Goal: Task Accomplishment & Management: Complete application form

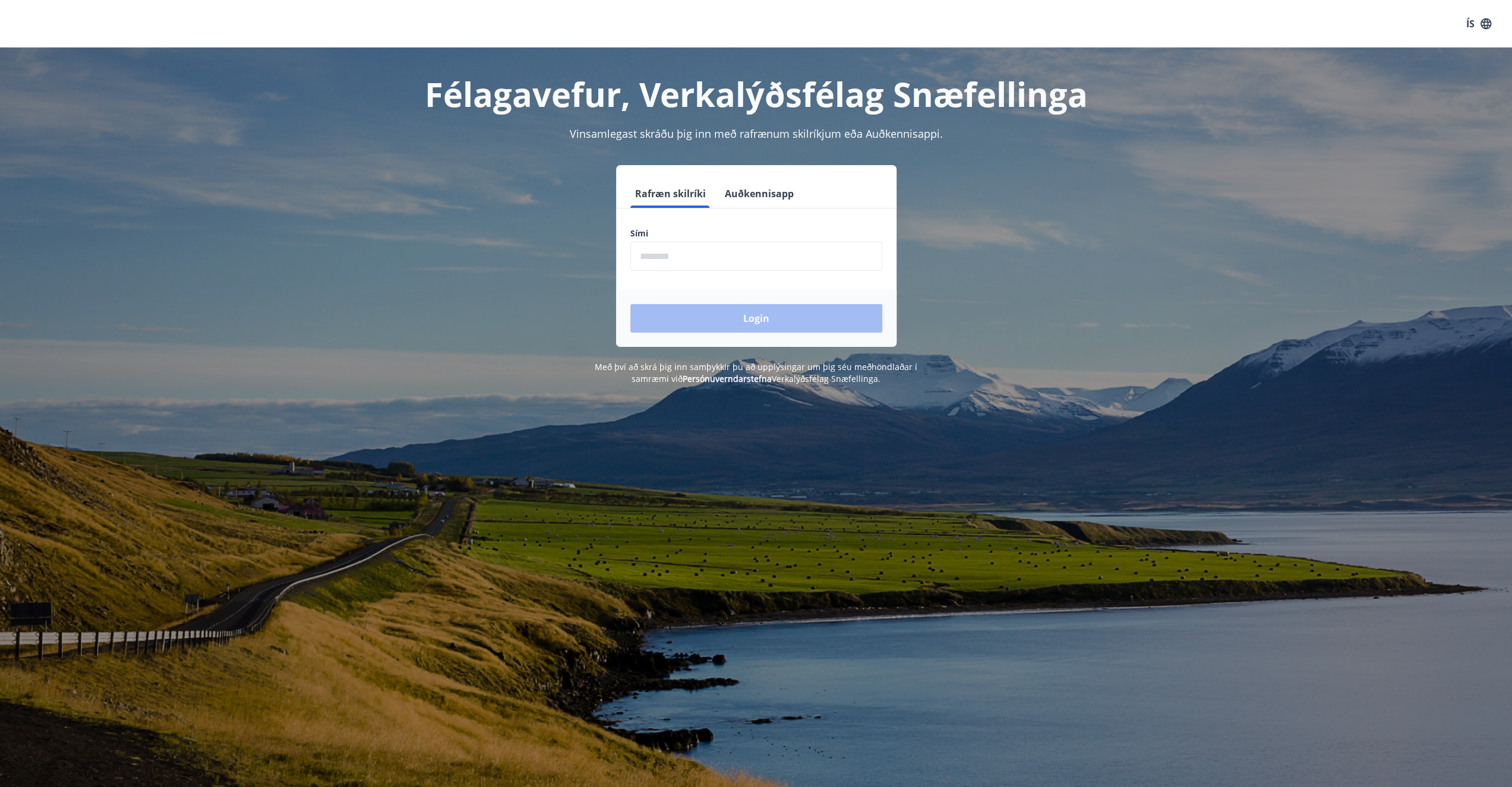
click at [690, 231] on label "Sími" at bounding box center [756, 233] width 252 height 12
click at [727, 257] on input "phone" at bounding box center [756, 256] width 252 height 29
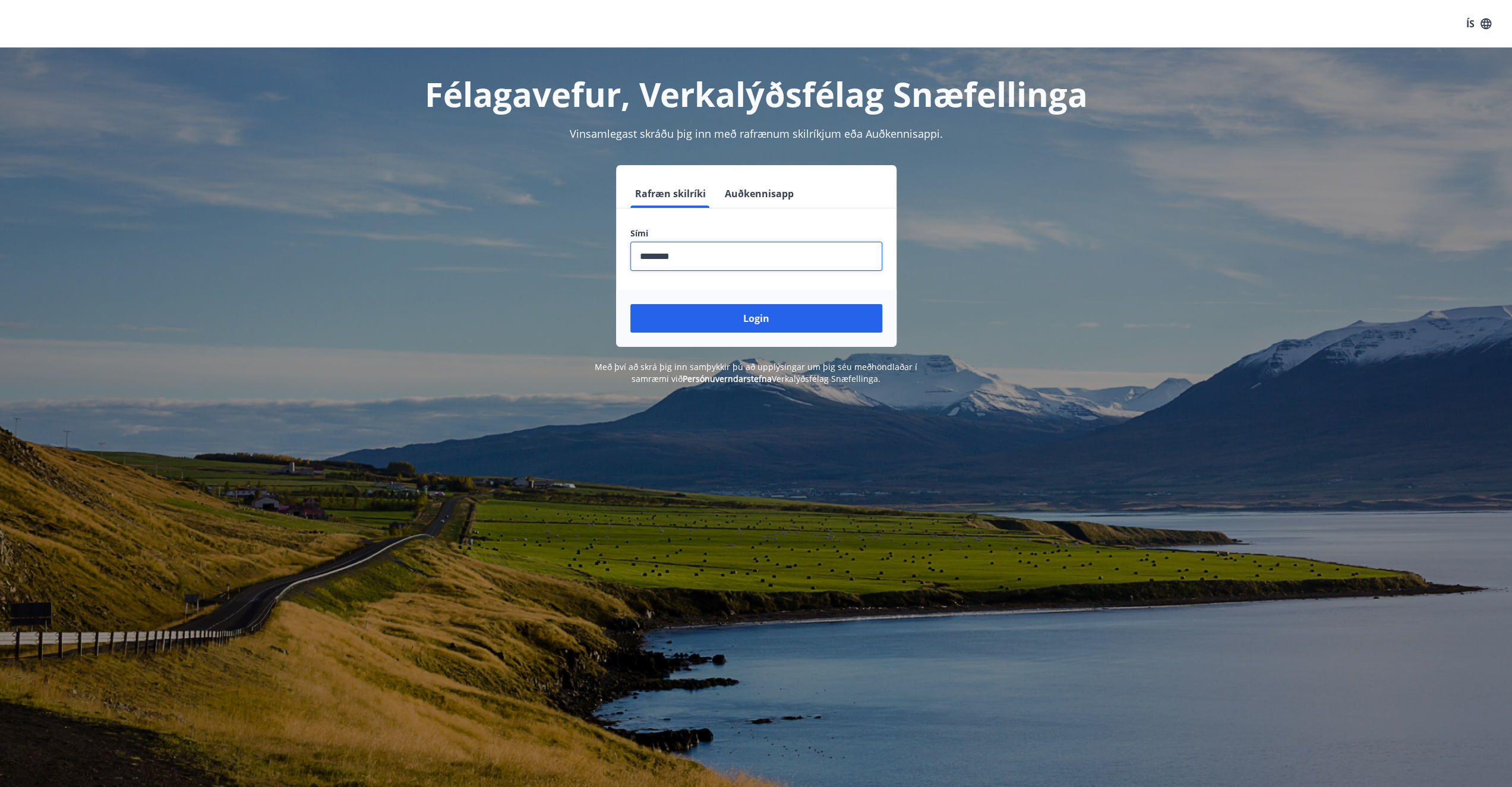
type input "********"
click at [631, 304] on button "Login" at bounding box center [756, 318] width 252 height 28
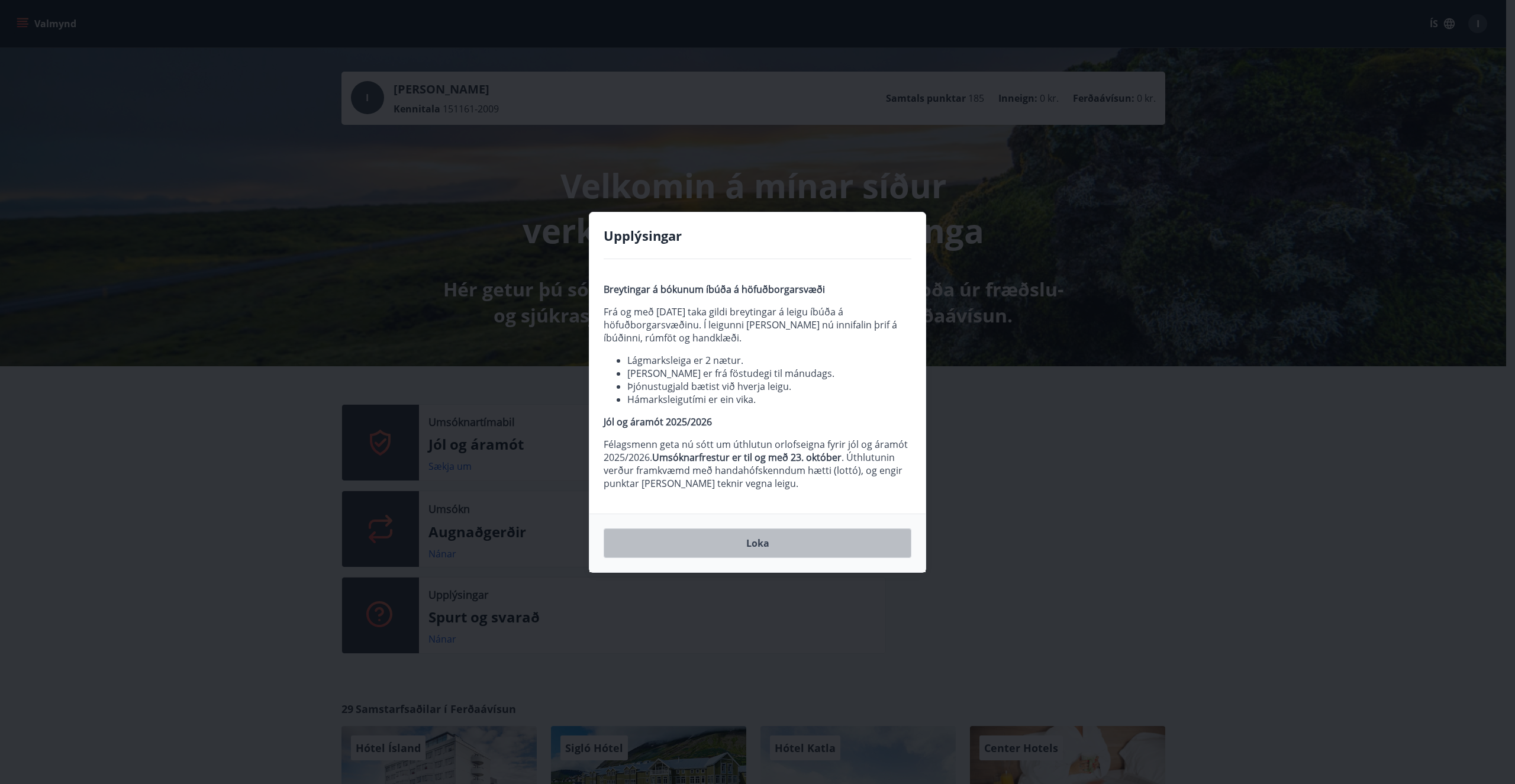
click at [759, 547] on button "Loka" at bounding box center [758, 543] width 308 height 30
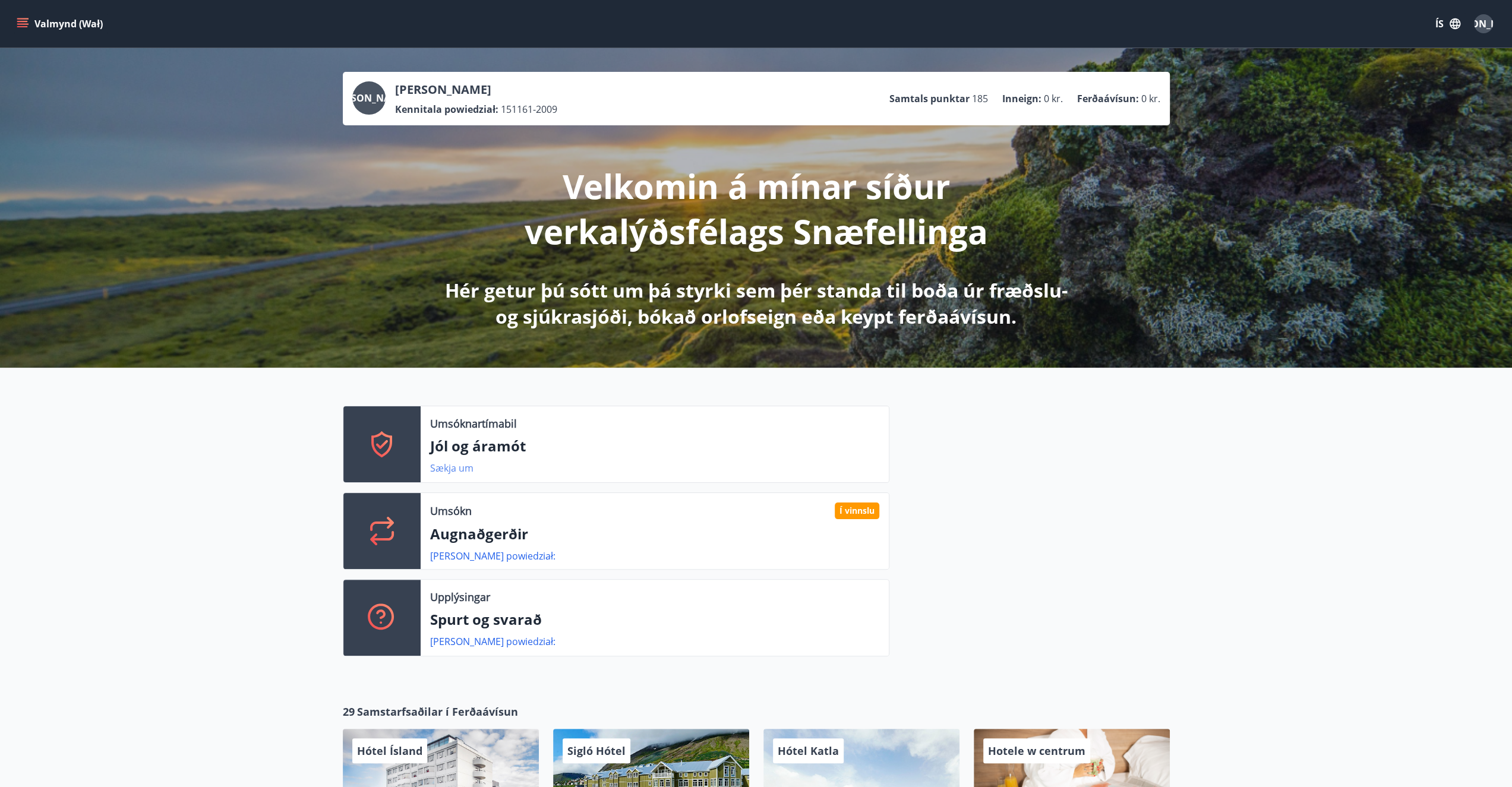
drag, startPoint x: 1315, startPoint y: 467, endPoint x: 451, endPoint y: 467, distance: 864.0
click at [451, 467] on link "Sækja um" at bounding box center [452, 468] width 44 height 13
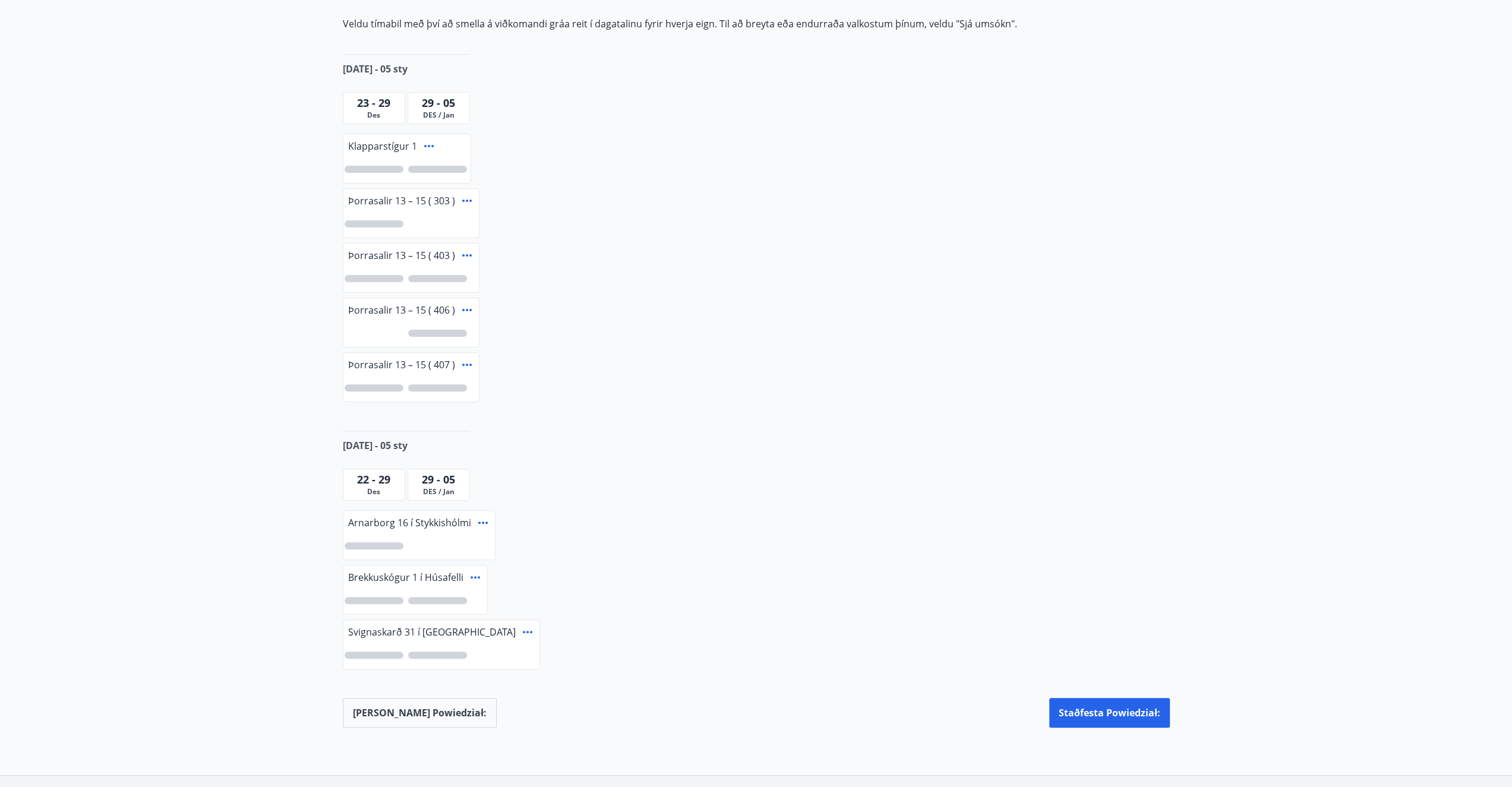
scroll to position [312, 0]
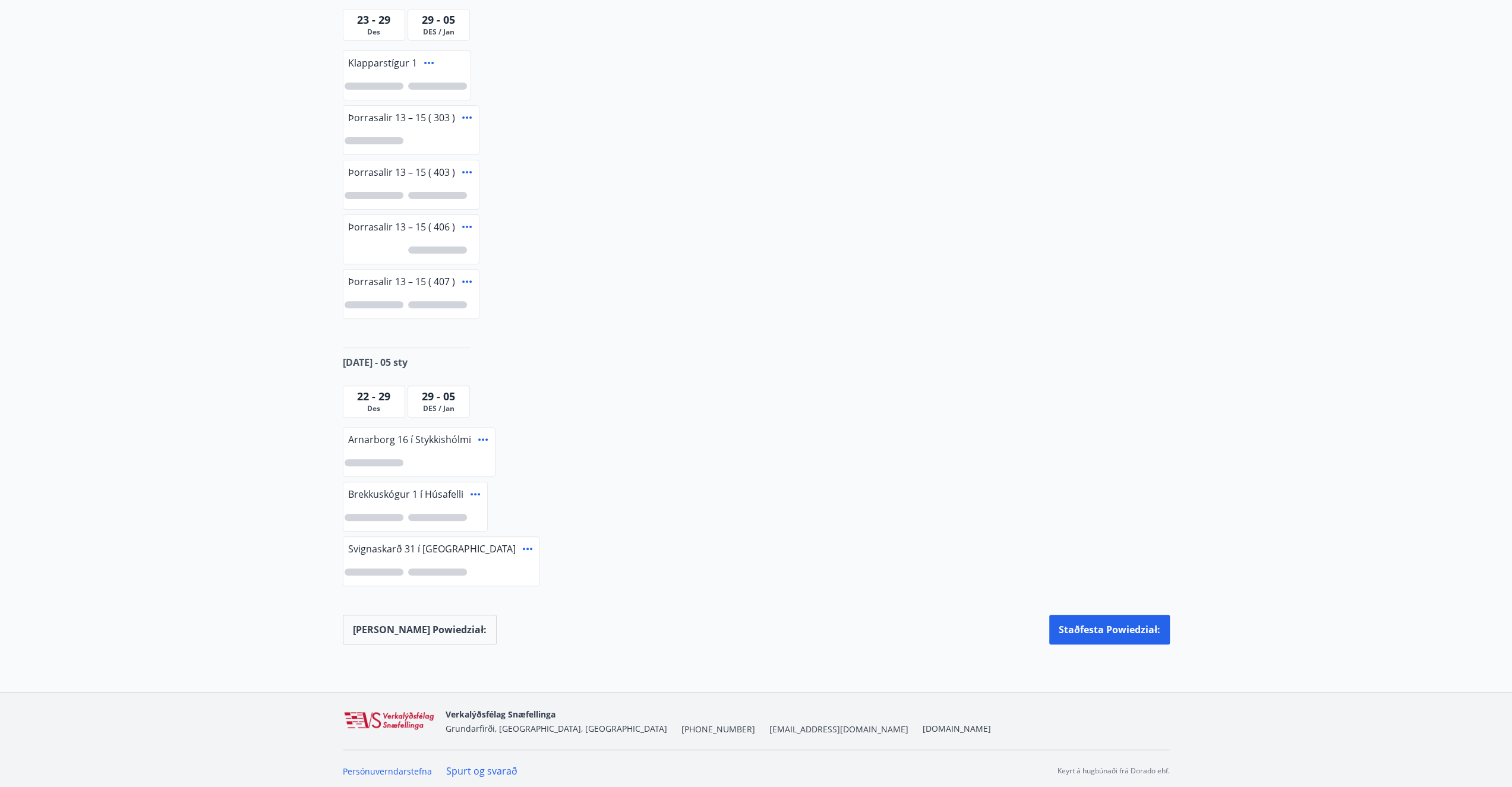
drag, startPoint x: 635, startPoint y: 419, endPoint x: 644, endPoint y: 414, distance: 10.3
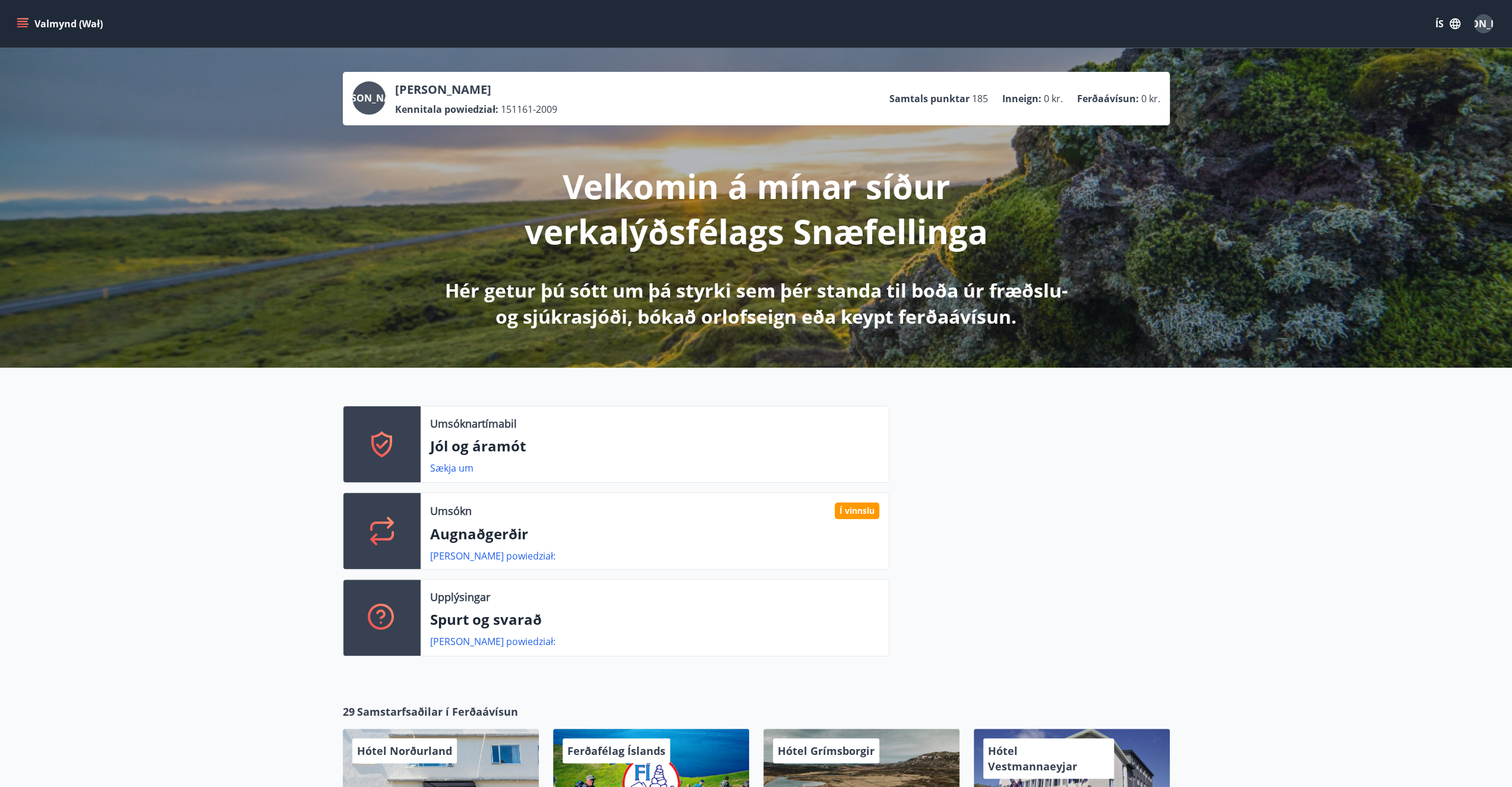
click at [372, 101] on span "Ja" at bounding box center [369, 97] width 77 height 13
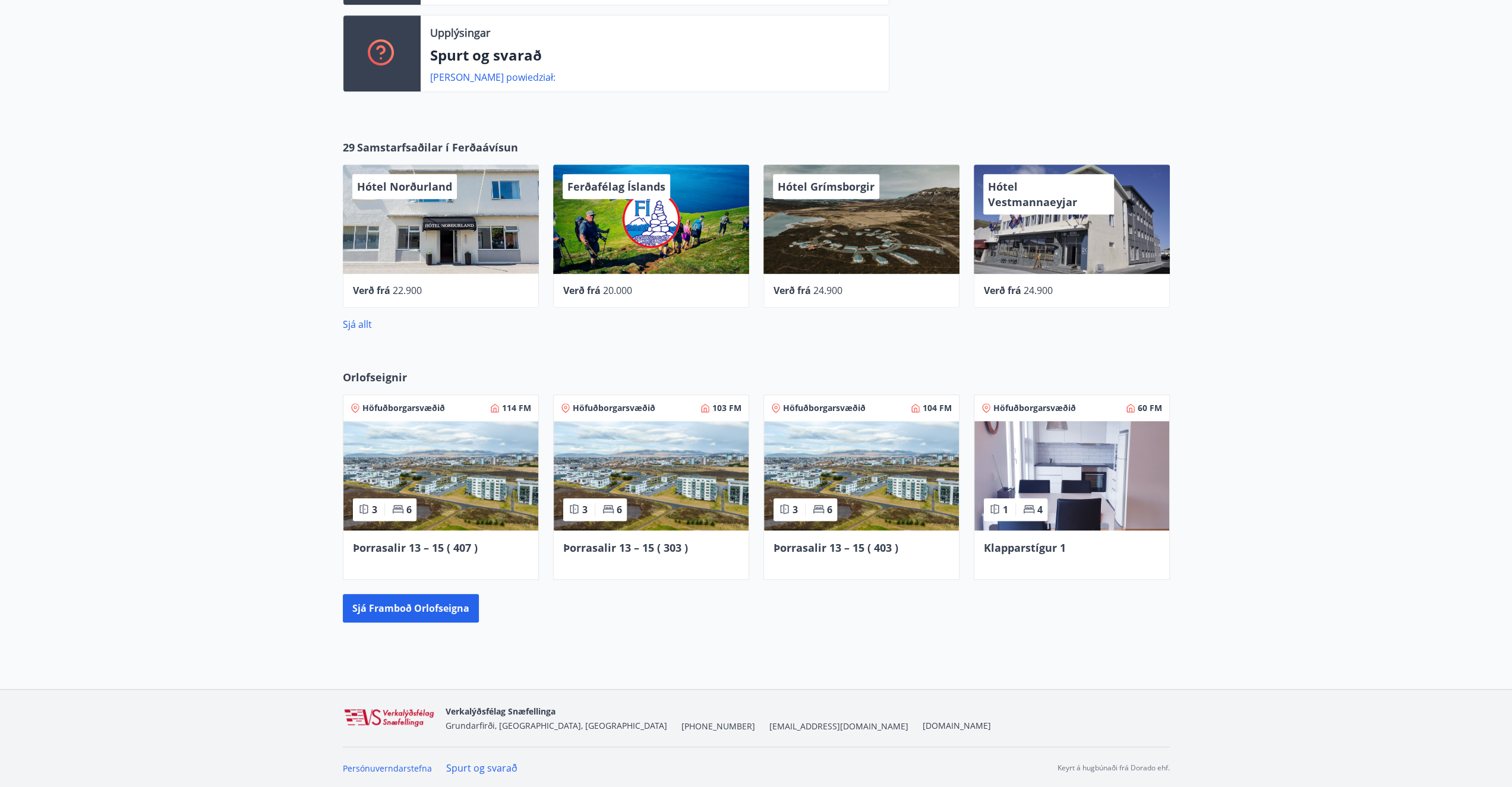
scroll to position [565, 0]
click at [424, 614] on button "Sjá framboð orlofseigna" at bounding box center [410, 608] width 136 height 28
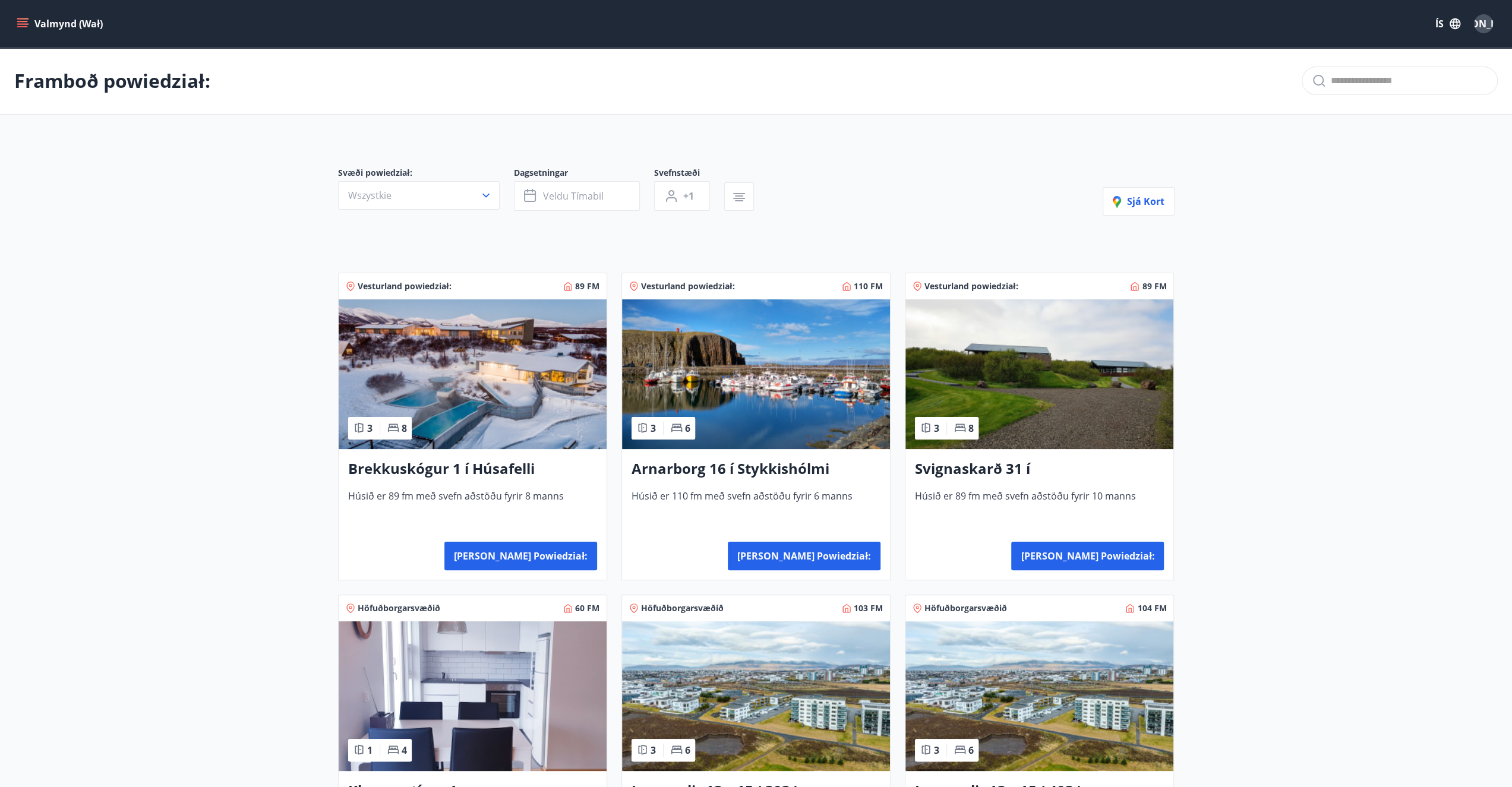
drag, startPoint x: 239, startPoint y: 478, endPoint x: 249, endPoint y: 466, distance: 15.6
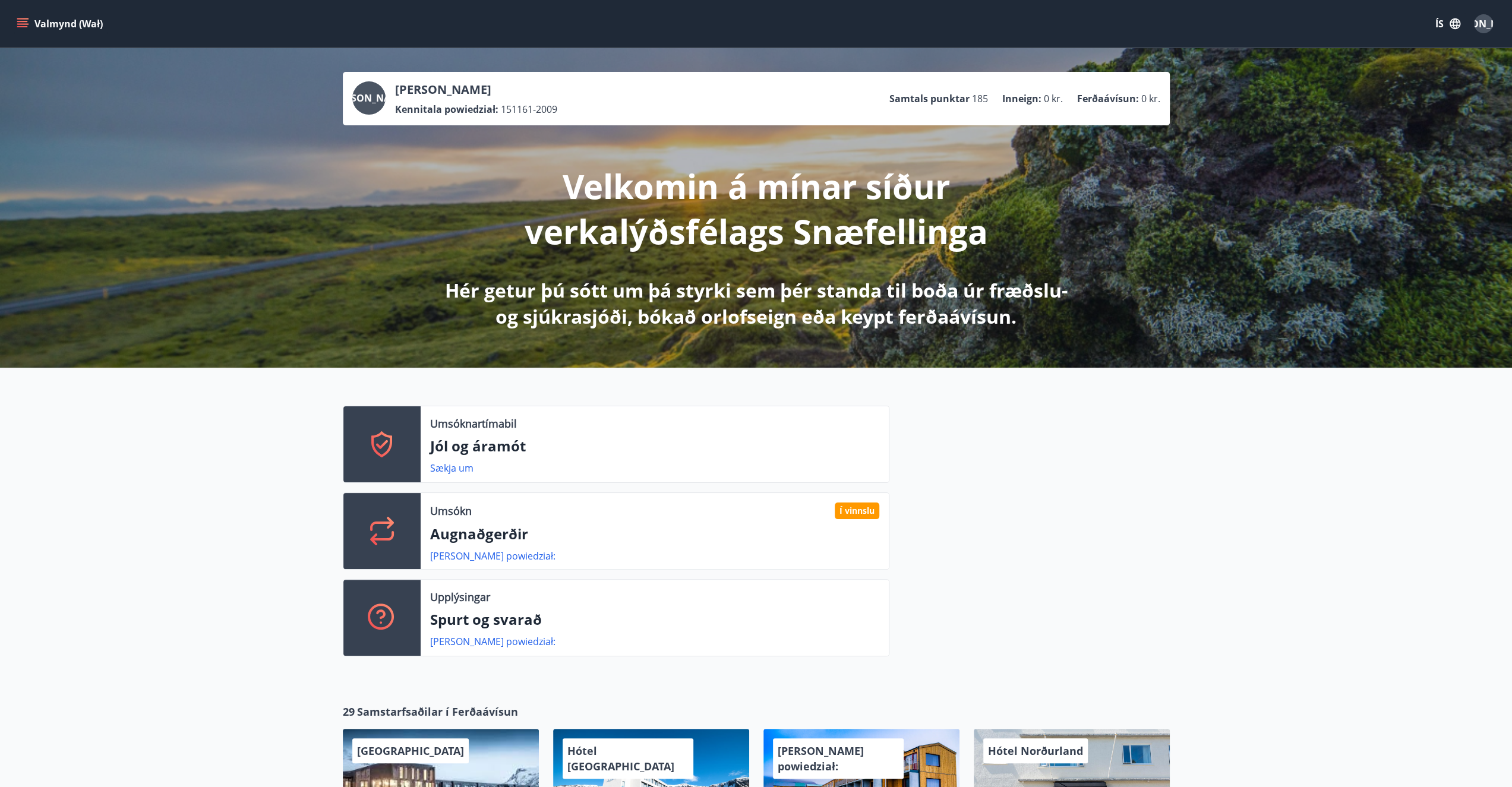
click at [1023, 104] on p "Inneign :" at bounding box center [1021, 98] width 39 height 13
drag, startPoint x: 308, startPoint y: 408, endPoint x: 288, endPoint y: 411, distance: 20.2
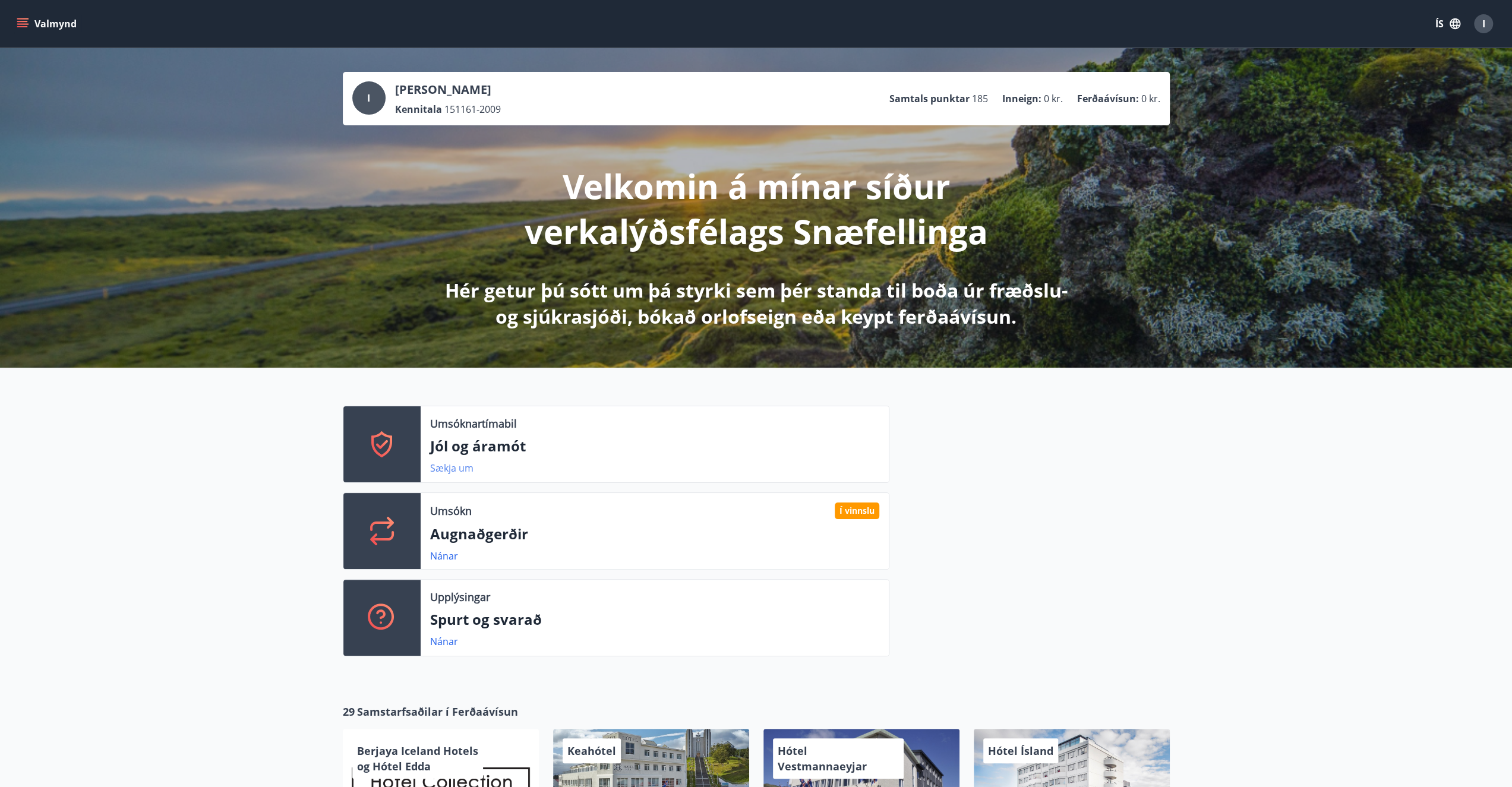
click at [449, 470] on link "Sækja um" at bounding box center [452, 468] width 44 height 13
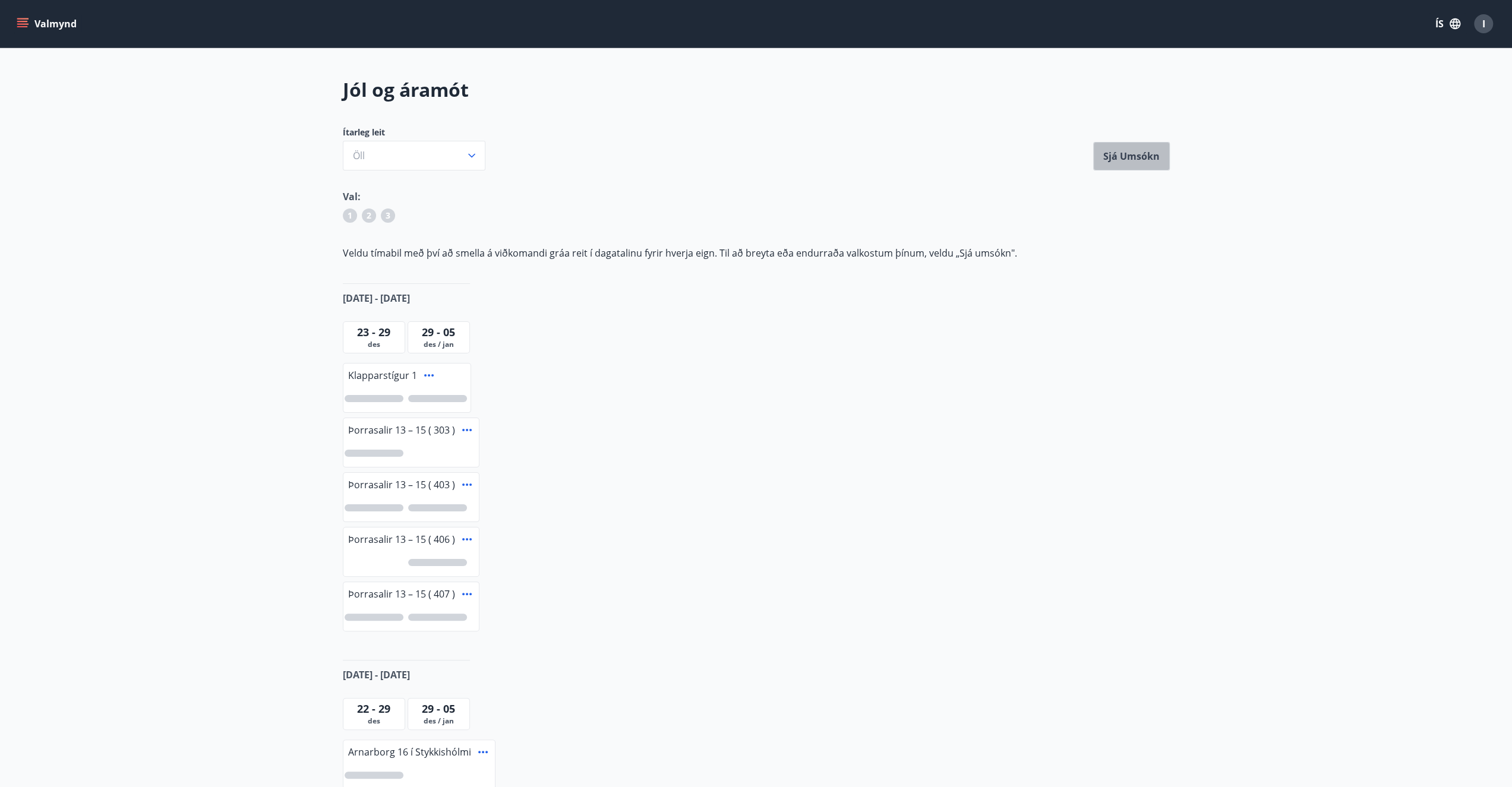
click at [1128, 156] on button "Sjá umsókn" at bounding box center [1132, 156] width 77 height 28
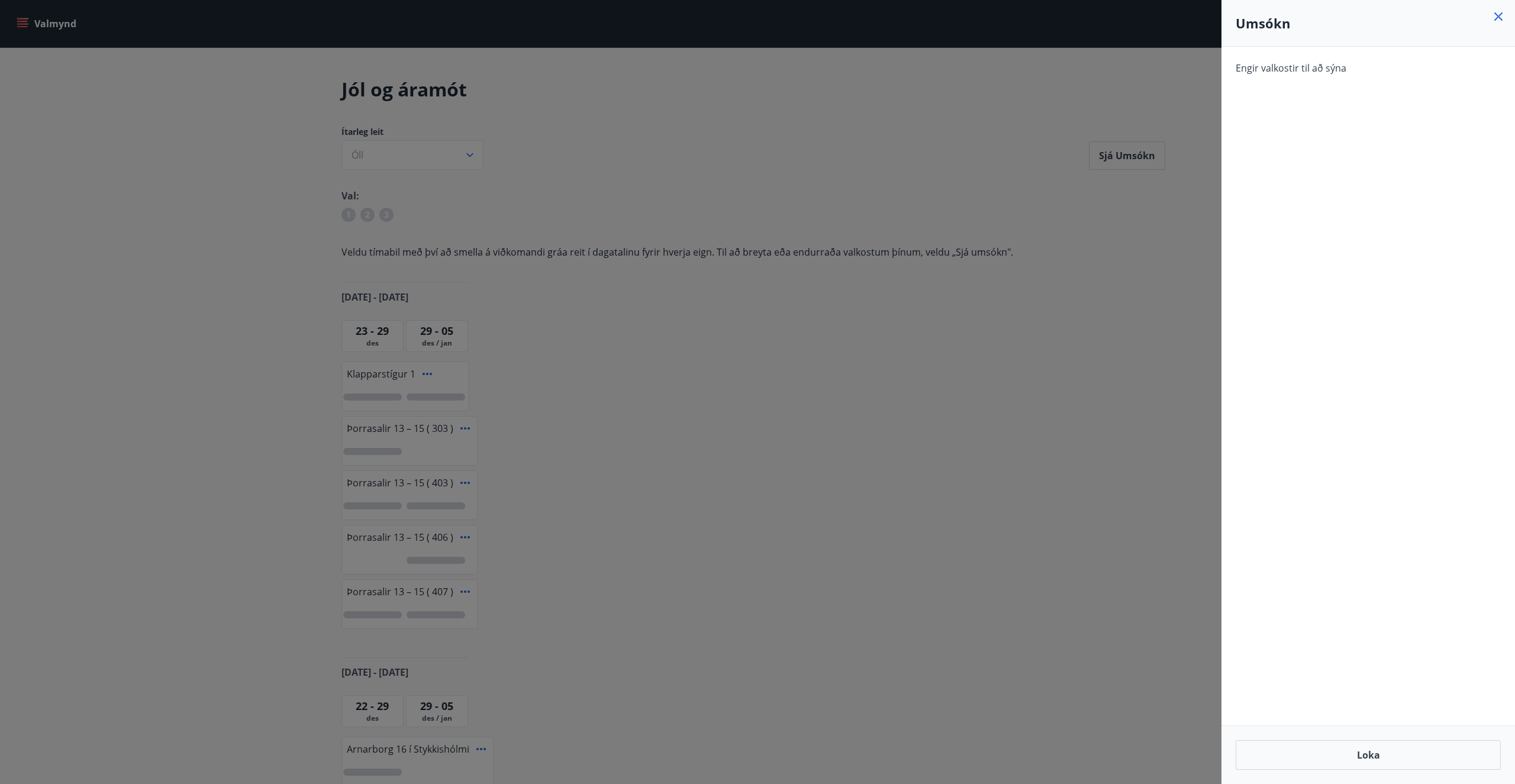
click at [1497, 16] on icon at bounding box center [1498, 16] width 15 height 15
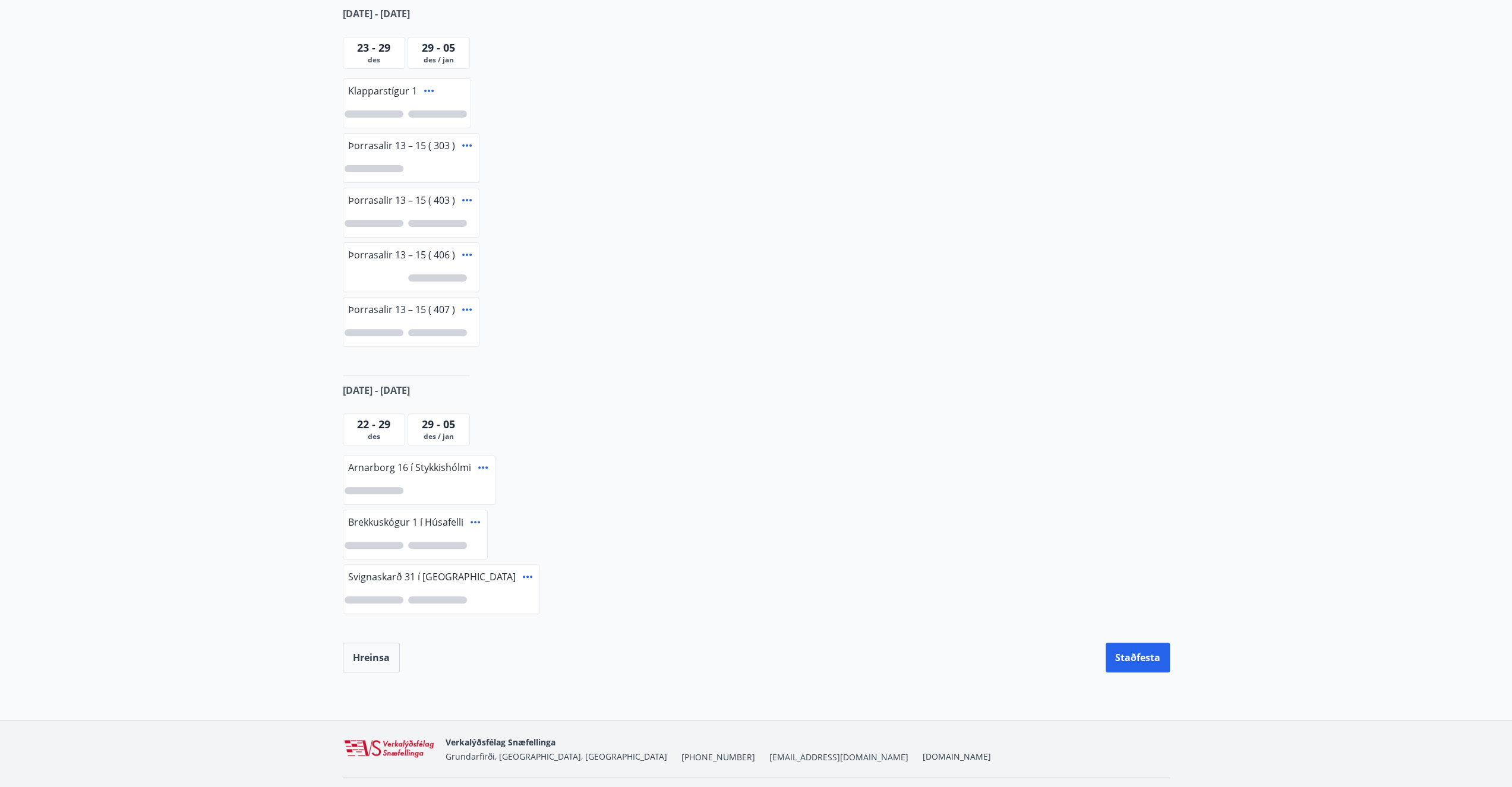
scroll to position [312, 0]
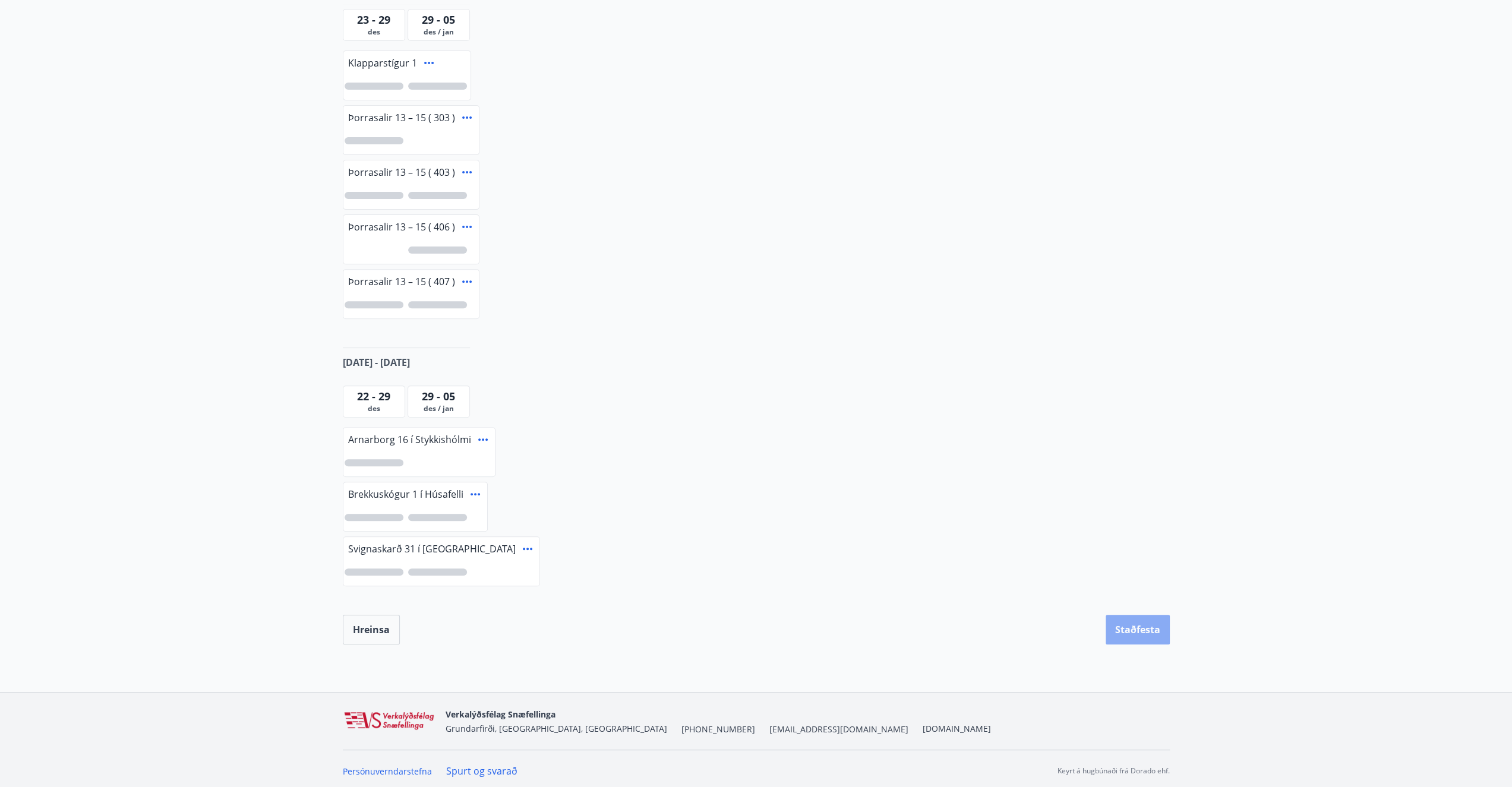
click at [1136, 625] on button "Staðfesta" at bounding box center [1138, 629] width 64 height 30
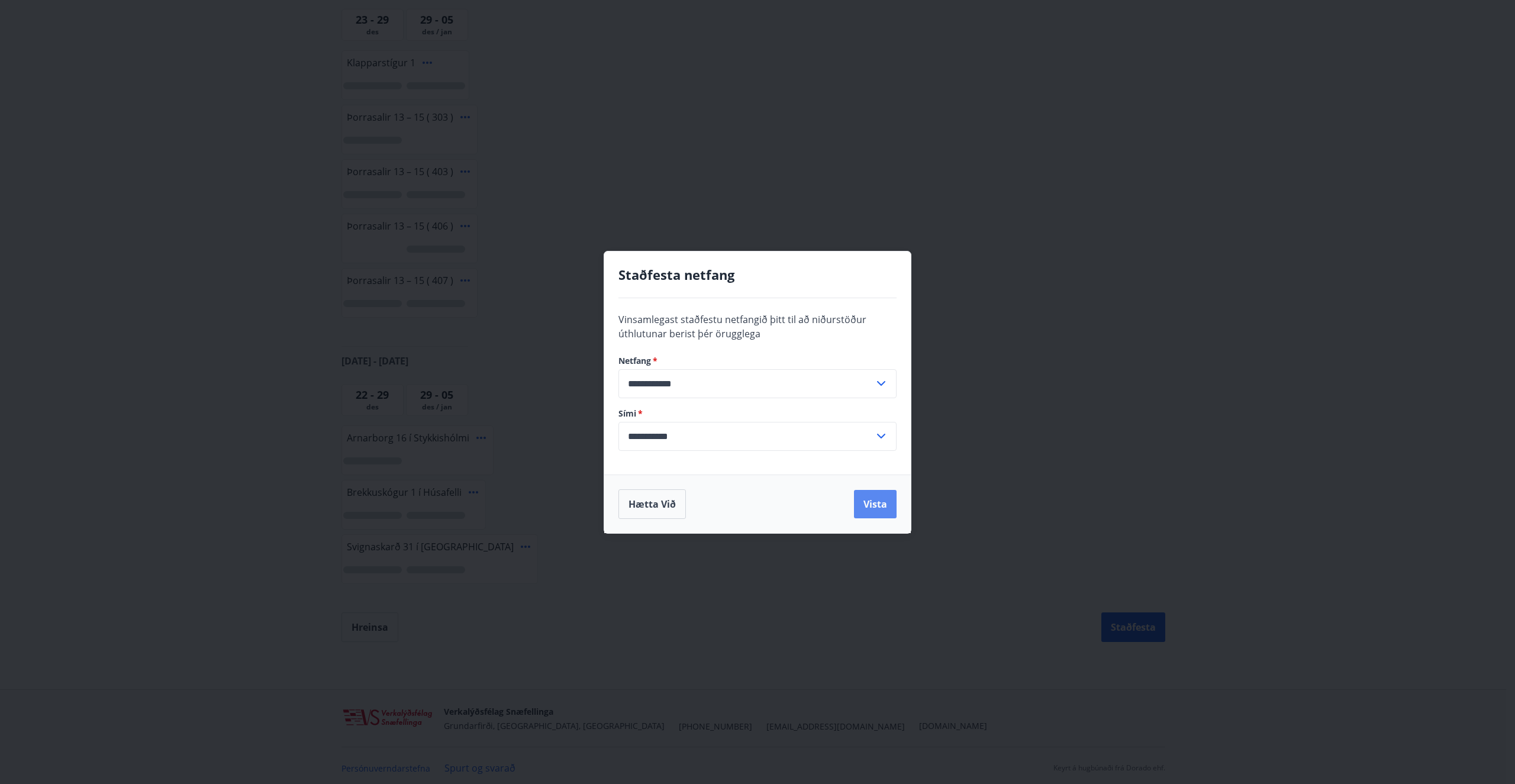
click at [878, 507] on button "Vista" at bounding box center [875, 504] width 43 height 28
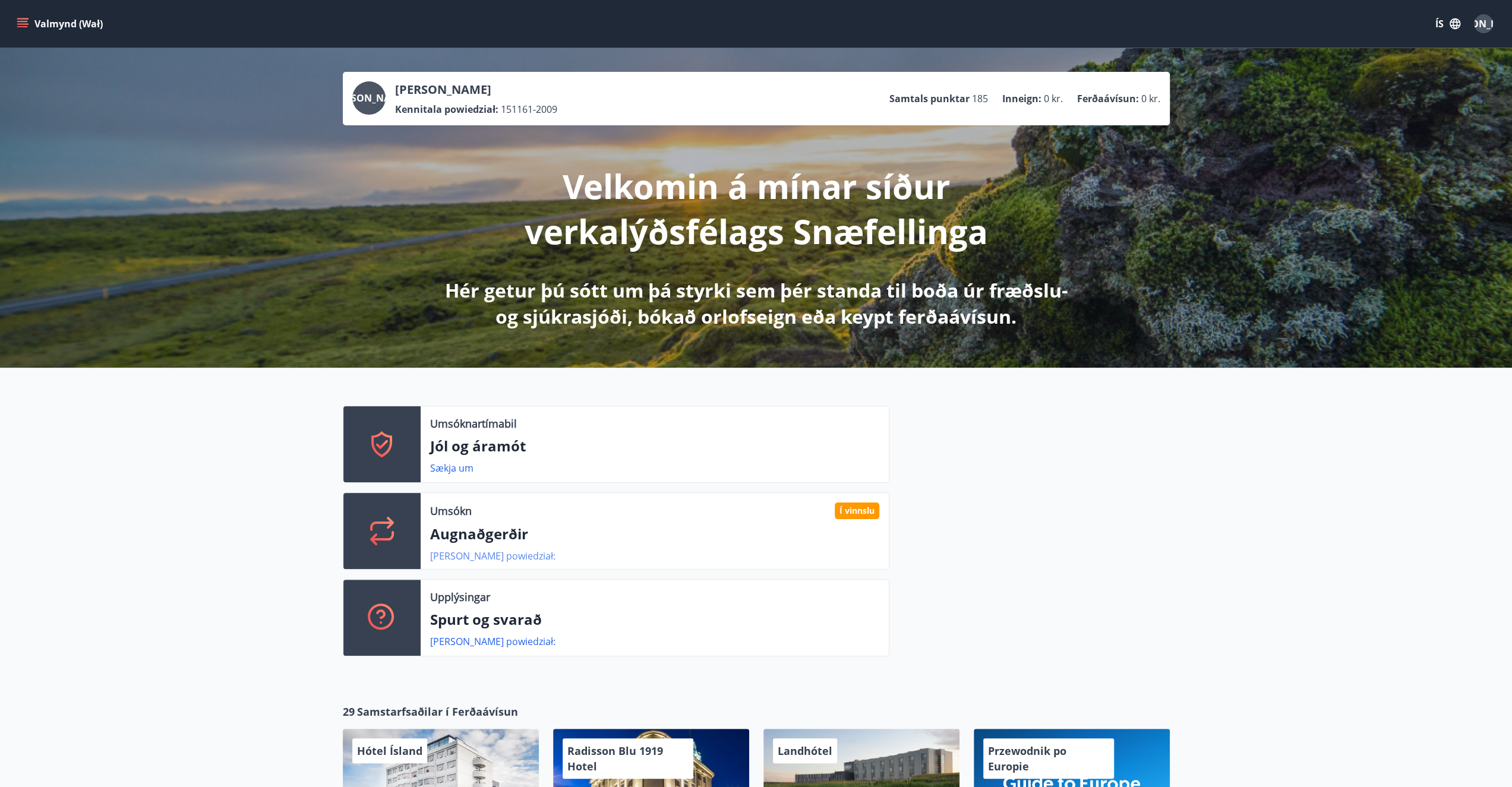
click at [504, 555] on link "Nánar powiedział:" at bounding box center [492, 555] width 125 height 13
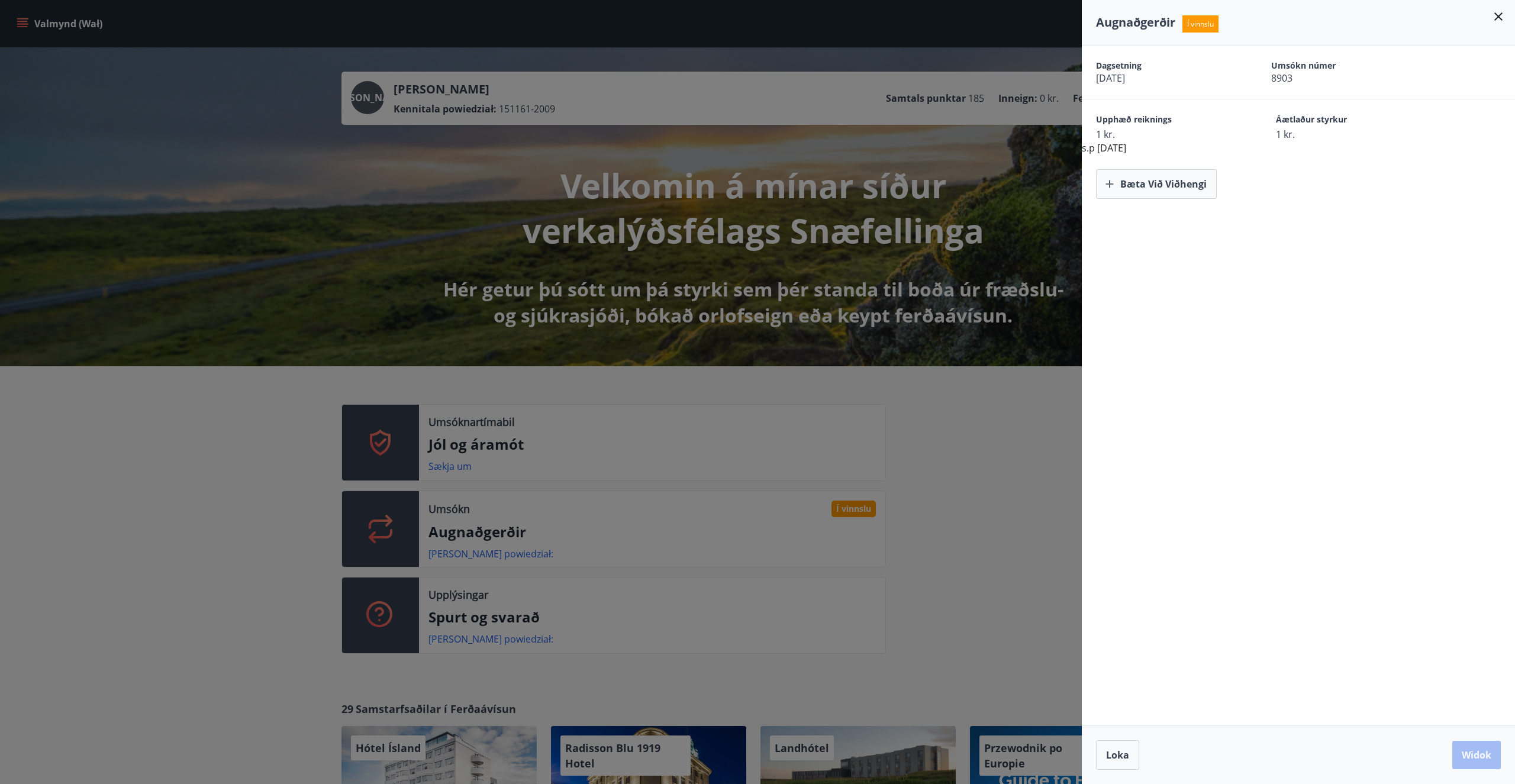
drag, startPoint x: 1303, startPoint y: 214, endPoint x: 1205, endPoint y: 390, distance: 201.4
click at [1205, 390] on div "Dagsetning 27.08.2025 Umsókn númer 8903 Upphæð reiknings 1 kr. Áætlaður styrkur…" at bounding box center [1299, 386] width 433 height 680
click at [1168, 183] on font "Bæta við viðhengi" at bounding box center [1163, 183] width 86 height 13
click at [1380, 193] on icon "button" at bounding box center [1376, 190] width 8 height 11
click at [1205, 24] on span "Í vinnslu" at bounding box center [1200, 24] width 36 height 17
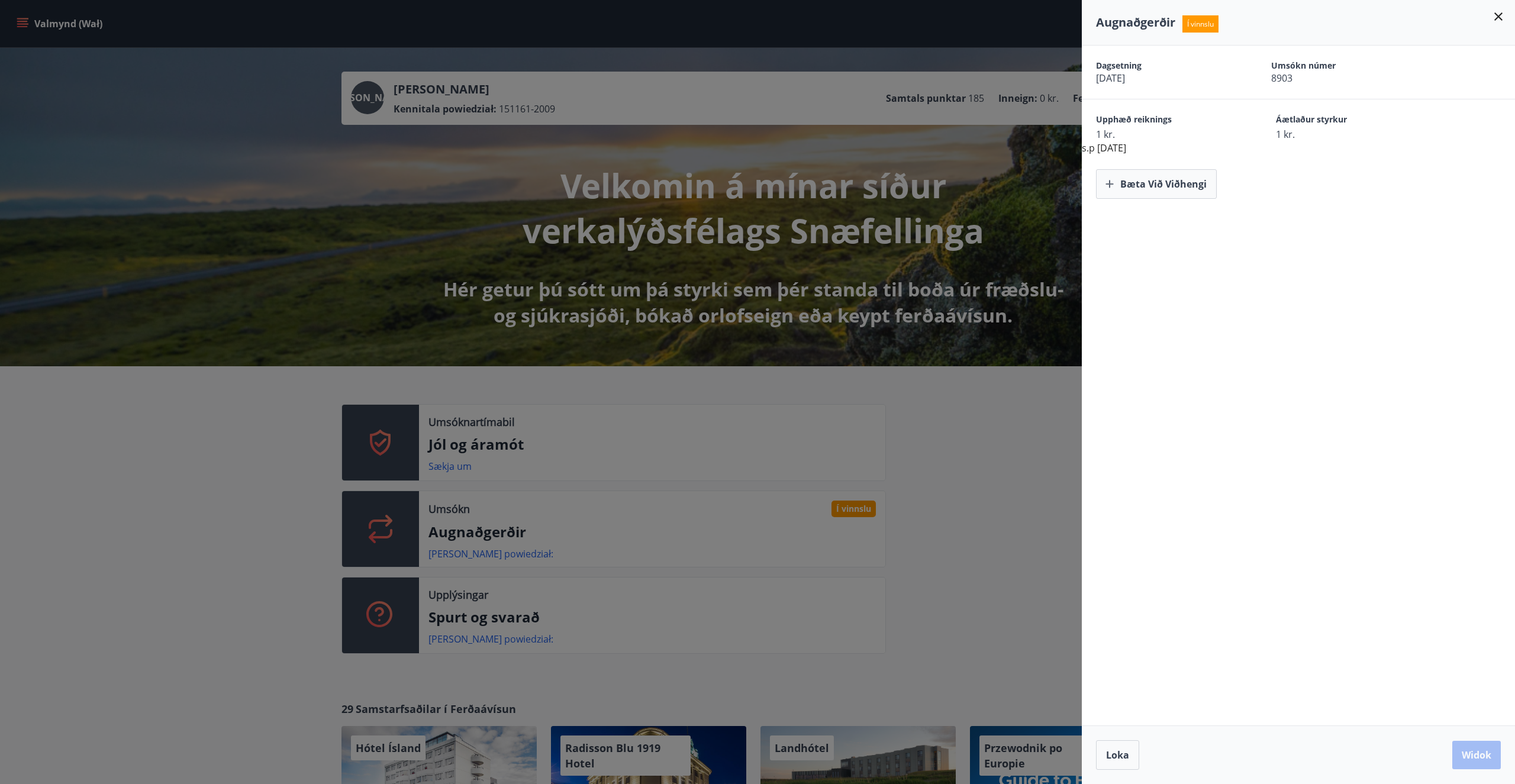
click at [1106, 70] on span "Dagsetning" at bounding box center [1163, 65] width 134 height 11
click at [1319, 72] on span "8903" at bounding box center [1338, 78] width 134 height 13
click at [1498, 20] on icon at bounding box center [1498, 16] width 15 height 15
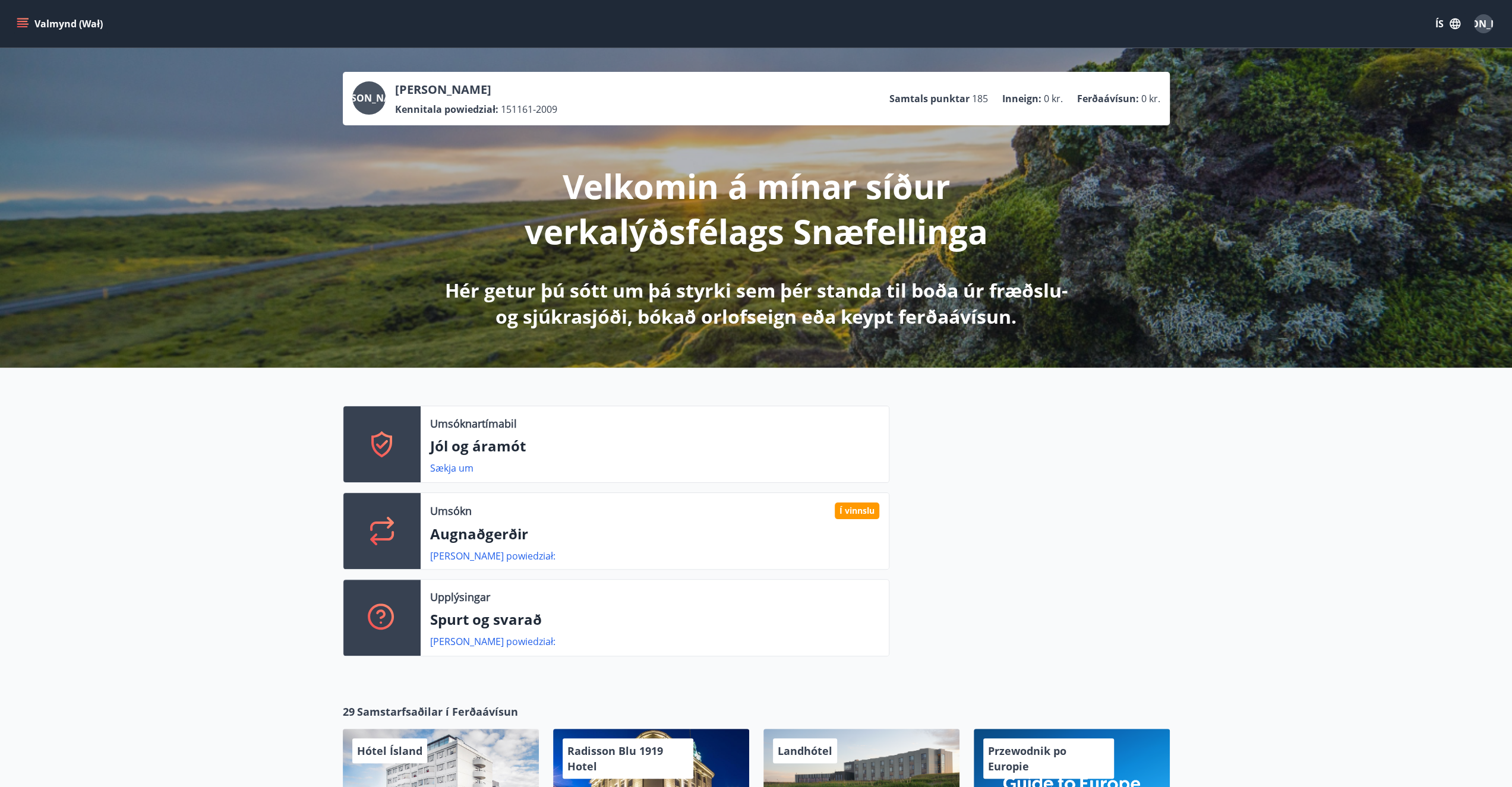
drag, startPoint x: 117, startPoint y: 509, endPoint x: 127, endPoint y: 473, distance: 37.4
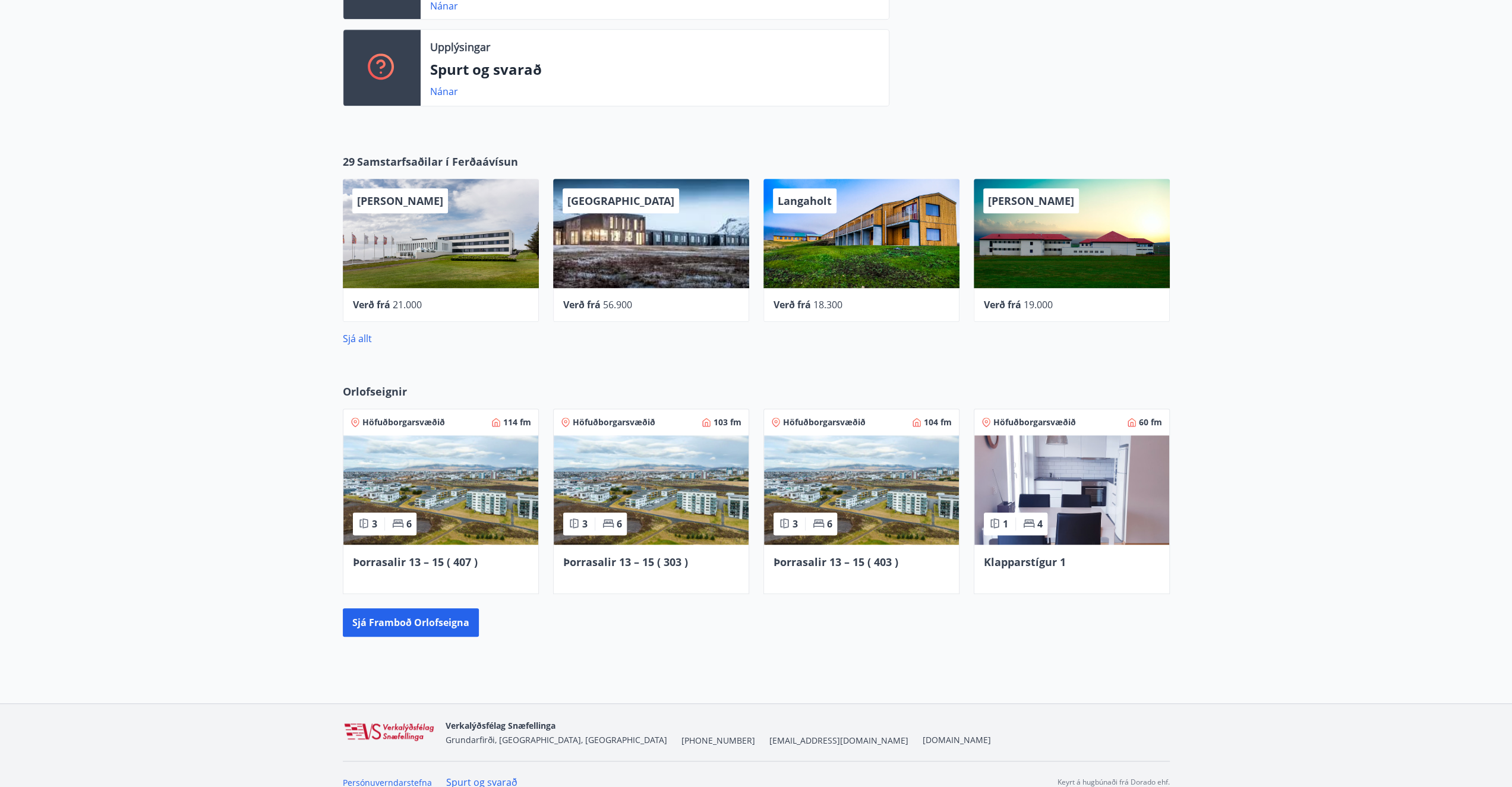
scroll to position [565, 0]
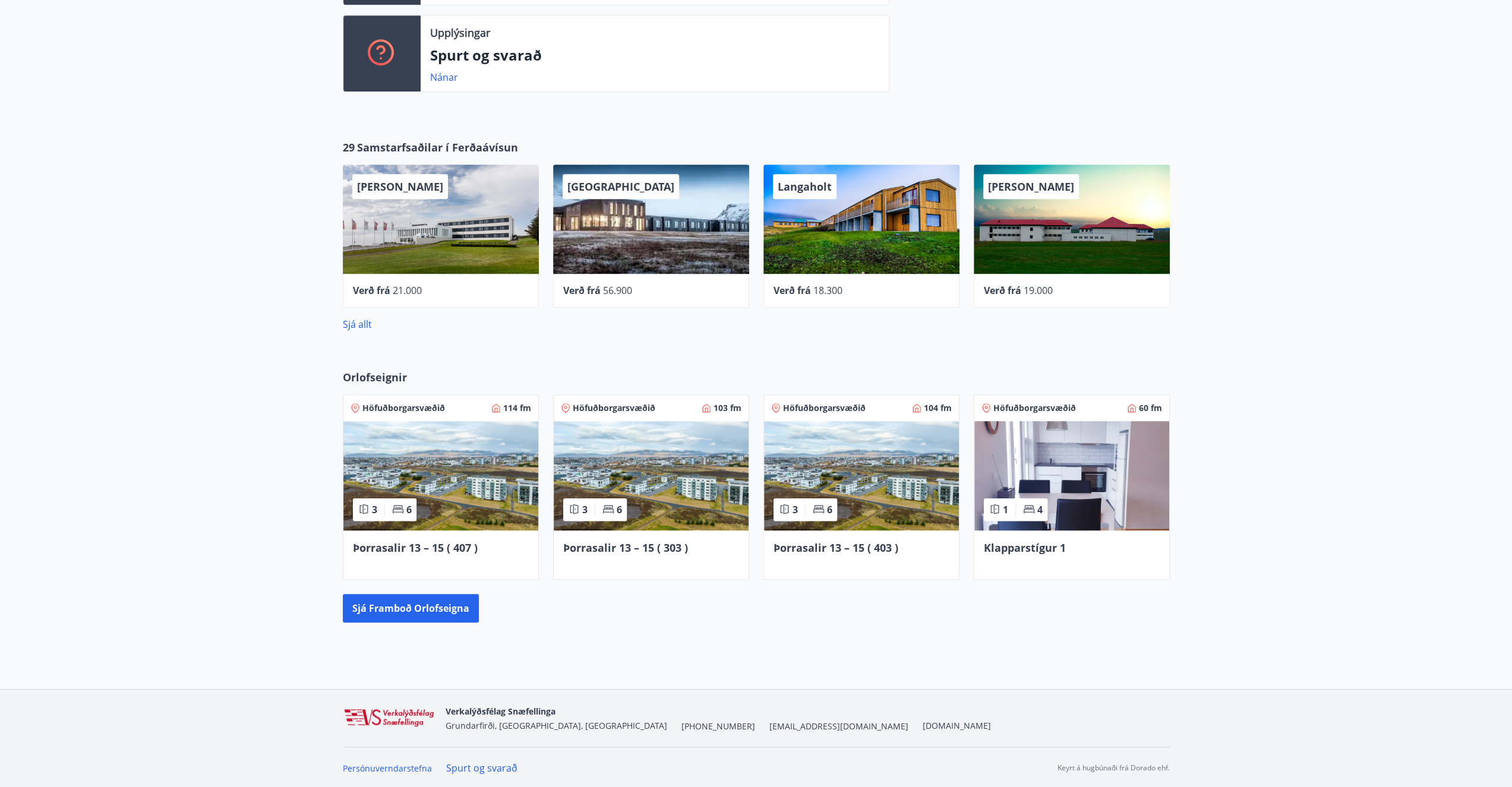
click at [769, 726] on span "[EMAIL_ADDRESS][DOMAIN_NAME]" at bounding box center [838, 726] width 139 height 12
click at [769, 726] on span "[EMAIL_ADDRESS][DOMAIN_NAME]" at bounding box center [838, 726] width 139 height 12
click at [835, 673] on div "I [PERSON_NAME] Kennitala 151161-2009 Samtals punktar 185 Inneign : 0 kr. Ferða…" at bounding box center [756, 86] width 1512 height 1205
click at [923, 726] on link "[DOMAIN_NAME]" at bounding box center [957, 726] width 68 height 12
